Goal: Task Accomplishment & Management: Use online tool/utility

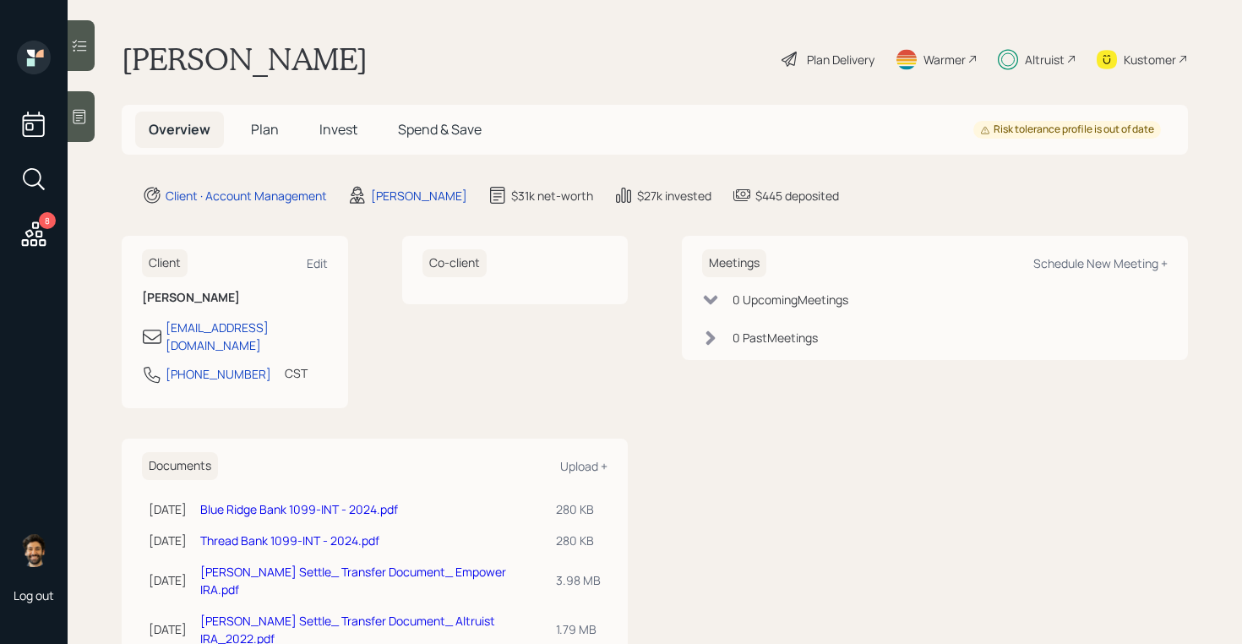
click at [335, 121] on span "Invest" at bounding box center [338, 129] width 38 height 19
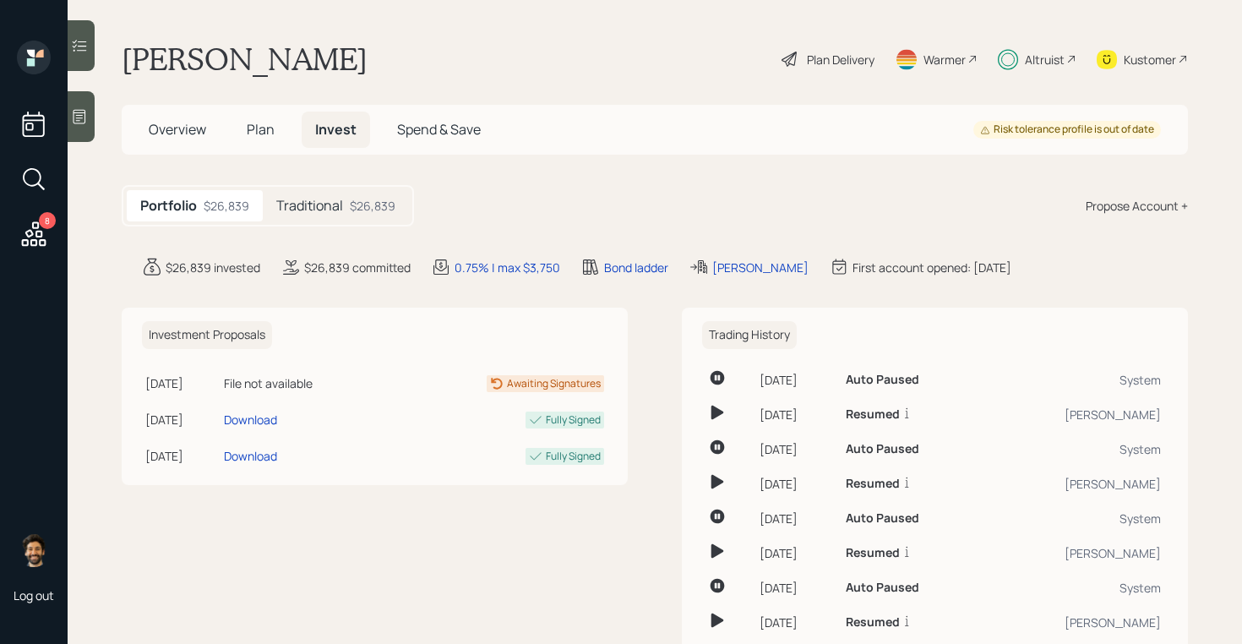
click at [323, 210] on h5 "Traditional" at bounding box center [309, 206] width 67 height 16
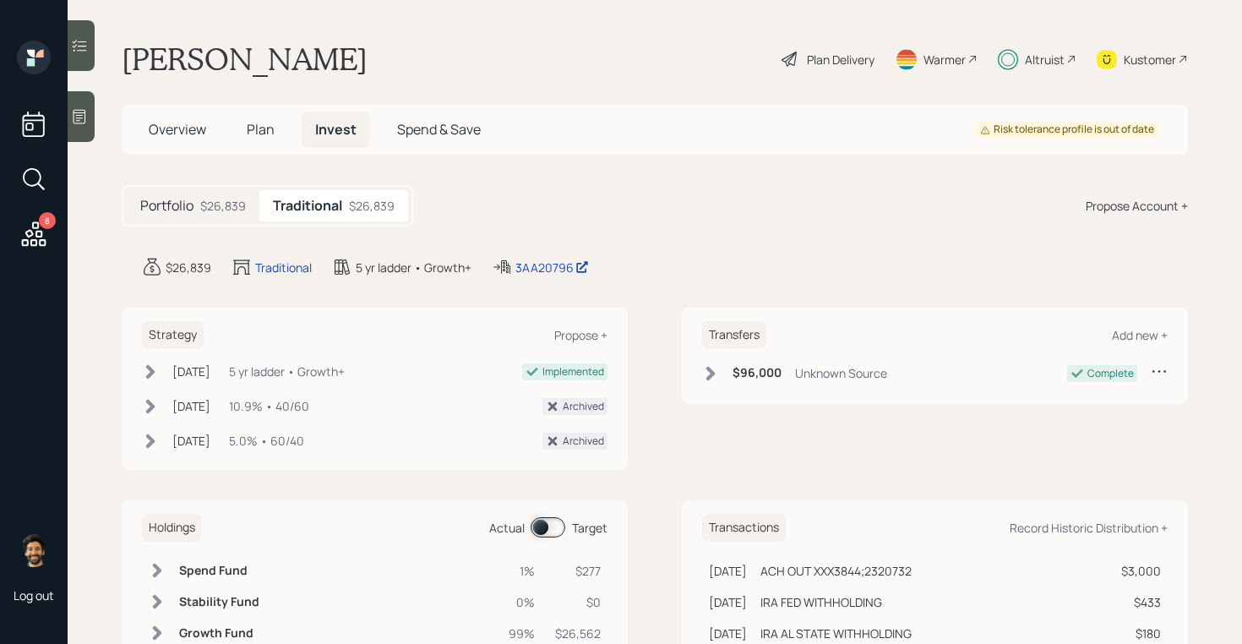
click at [281, 140] on h5 "Plan" at bounding box center [260, 130] width 55 height 36
